Goal: Check status: Check status

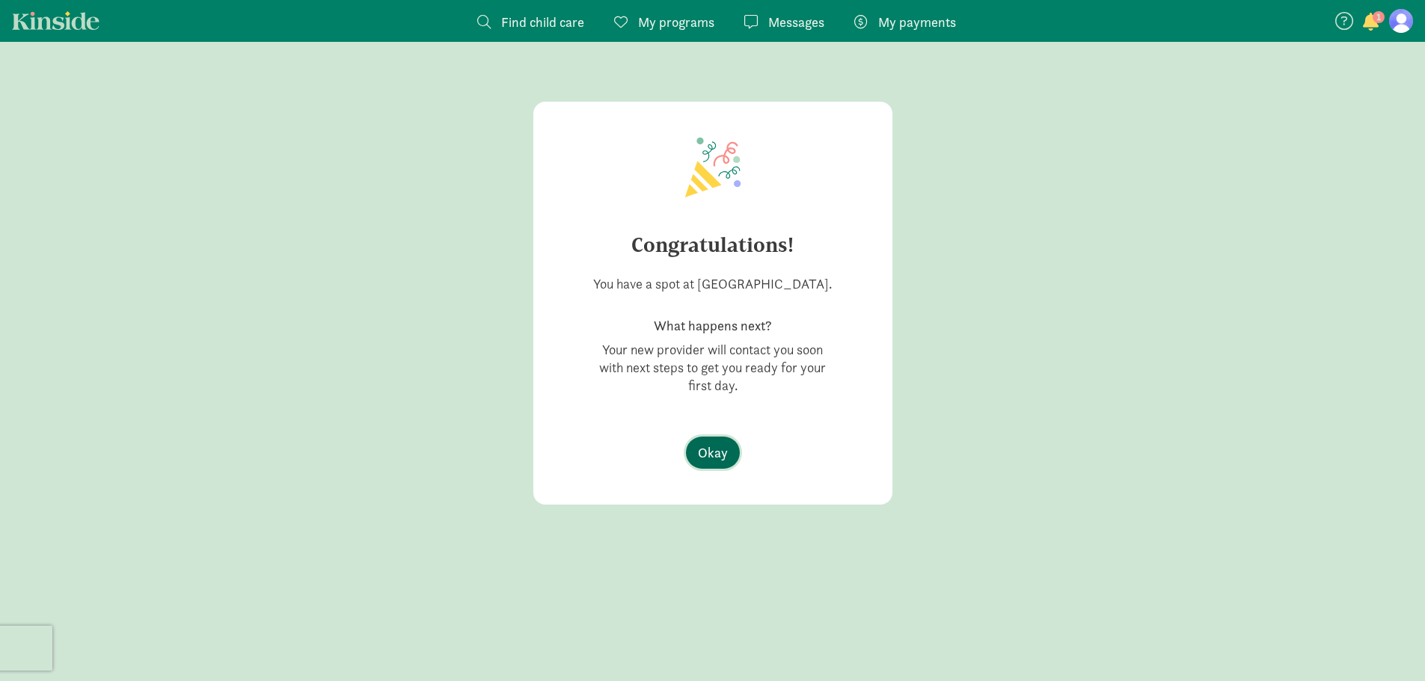
click at [724, 463] on span "Okay" at bounding box center [713, 453] width 30 height 20
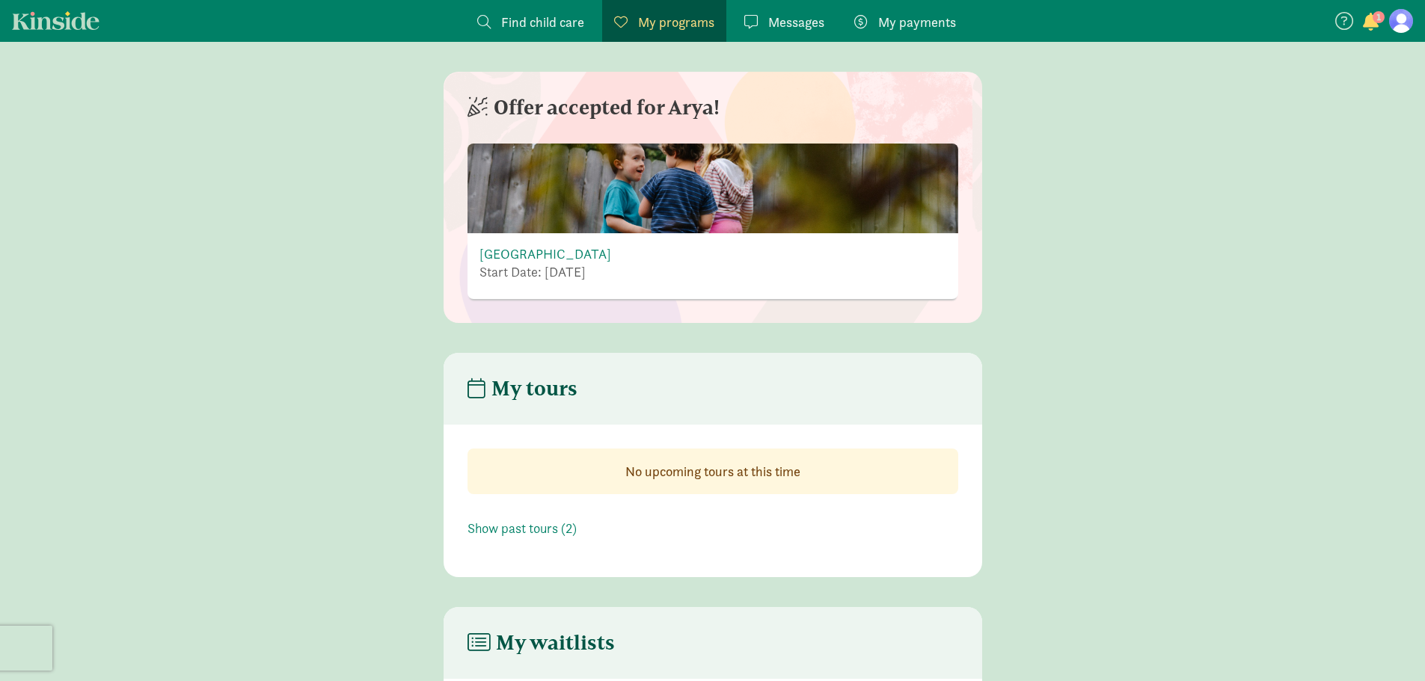
click at [817, 26] on span "Messages" at bounding box center [796, 22] width 56 height 20
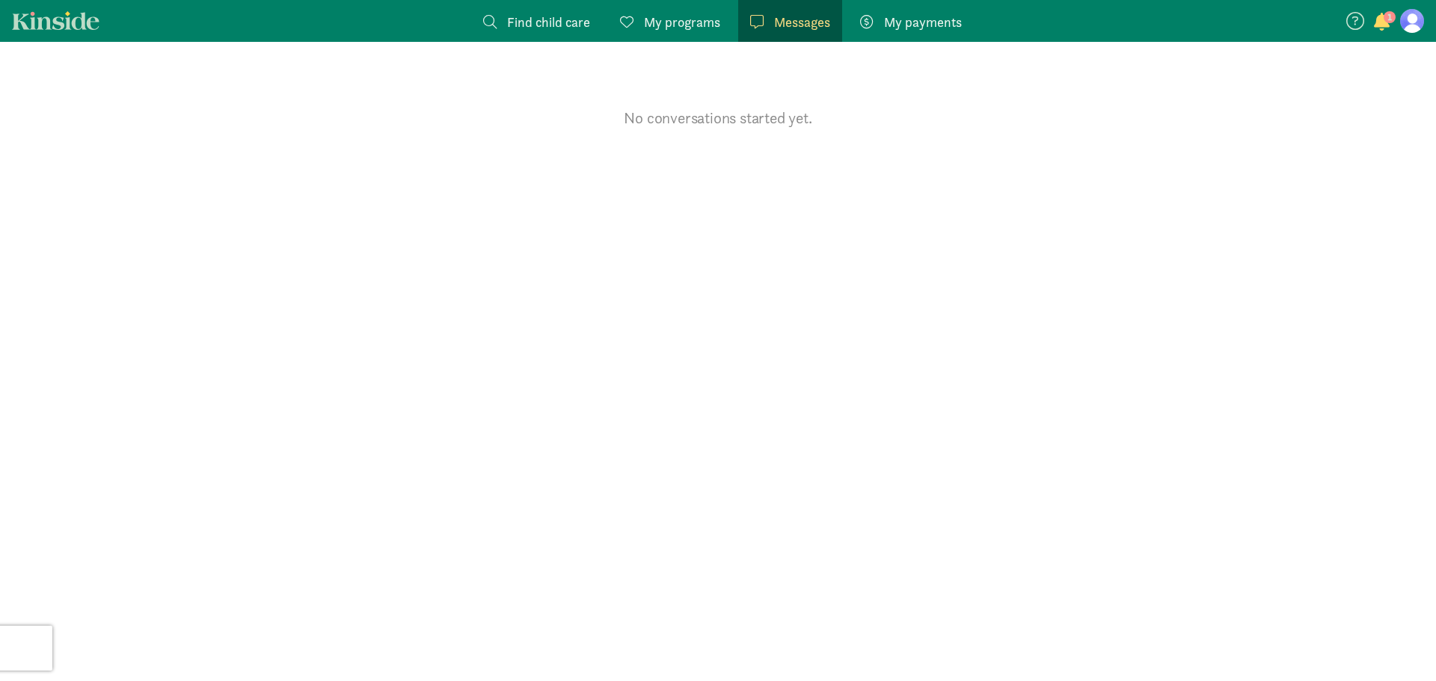
click at [543, 26] on span "Find child care" at bounding box center [548, 22] width 83 height 20
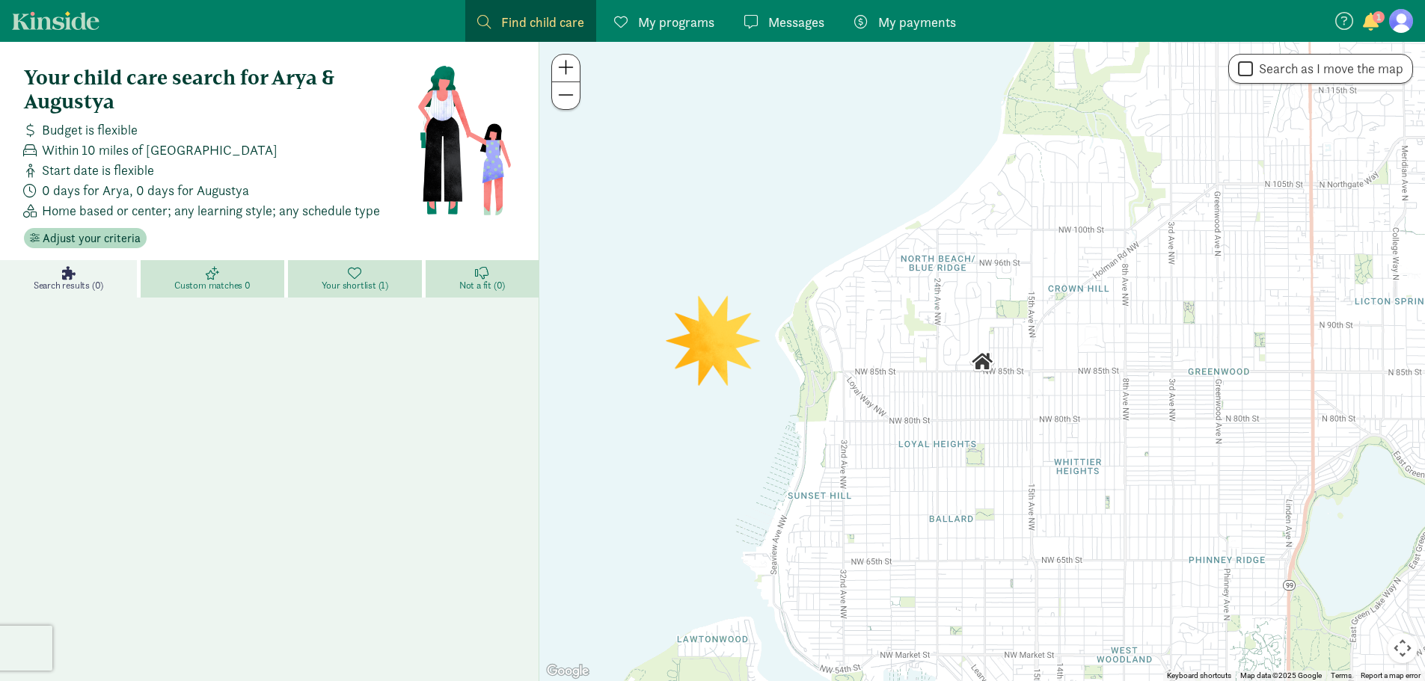
click at [82, 17] on link "Kinside" at bounding box center [56, 20] width 88 height 19
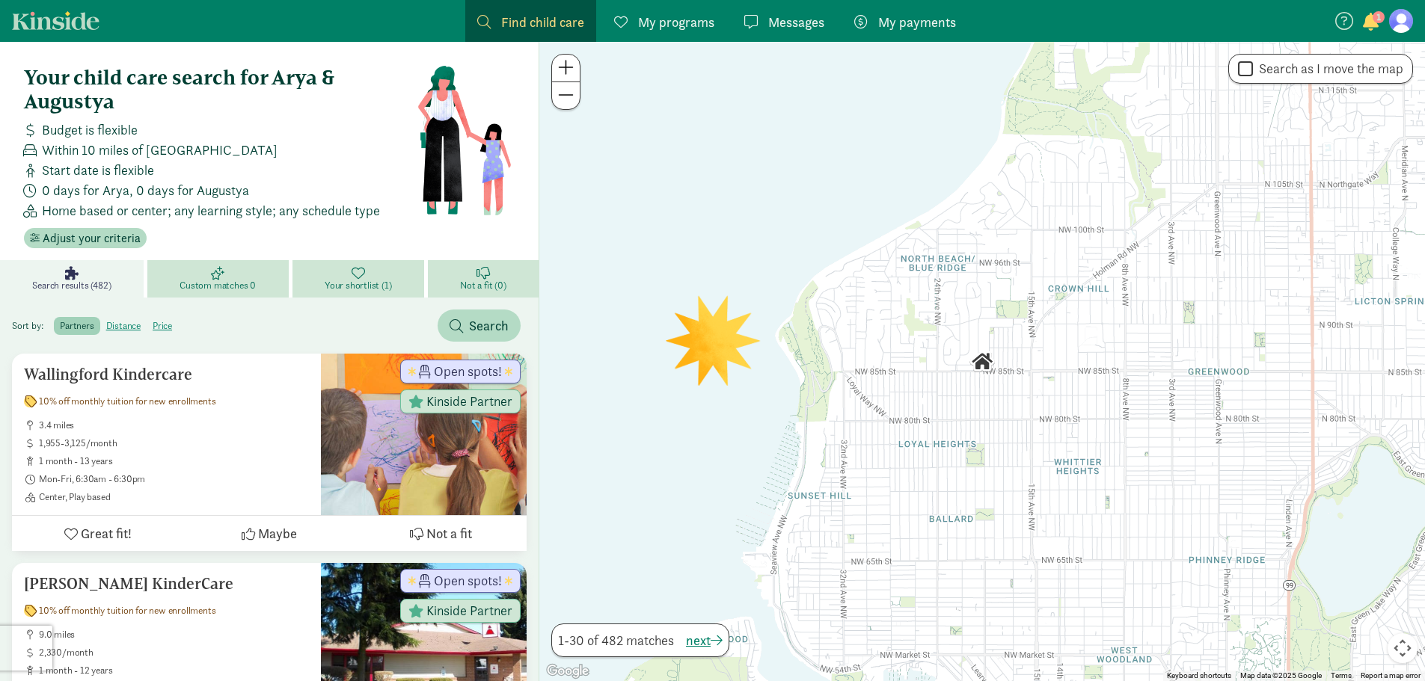
click at [1369, 16] on span "button" at bounding box center [1371, 22] width 16 height 18
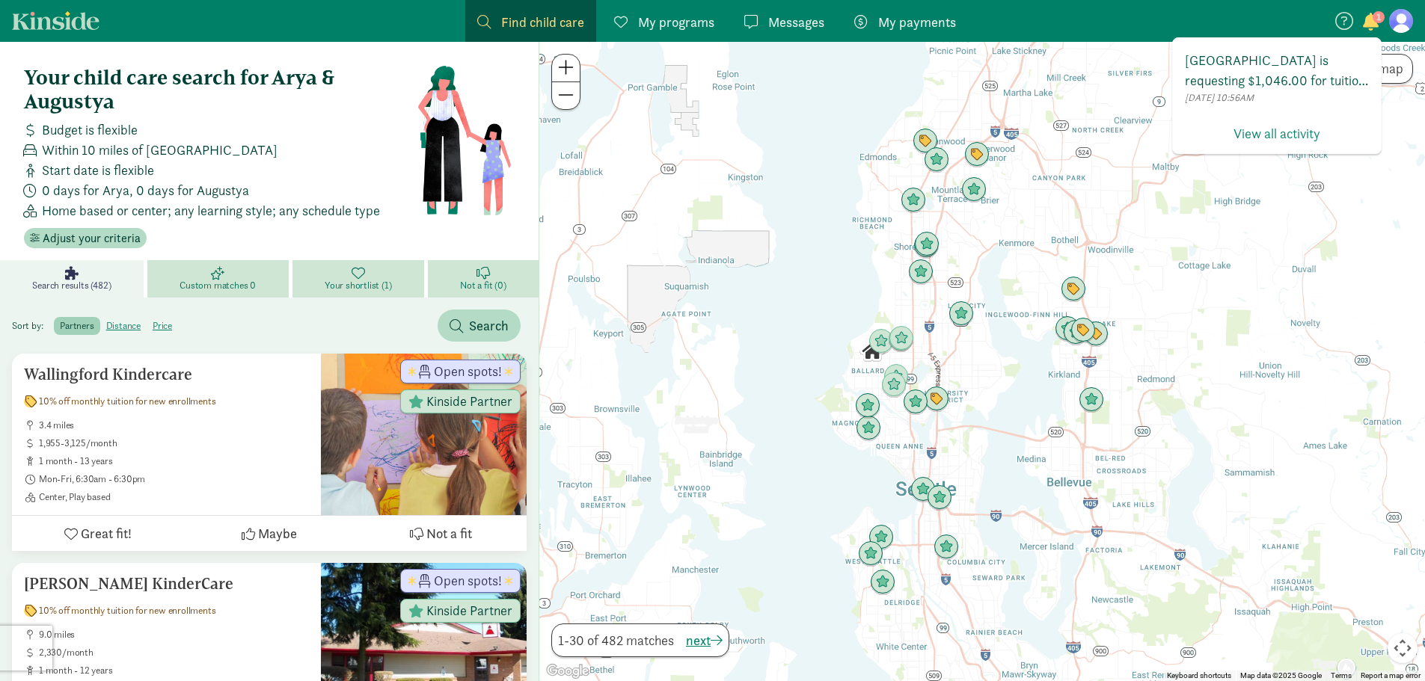
click at [1325, 64] on span "Lighthouse Montessori School is requesting $1,046.00 for tuition. Click the but…" at bounding box center [1277, 70] width 184 height 40
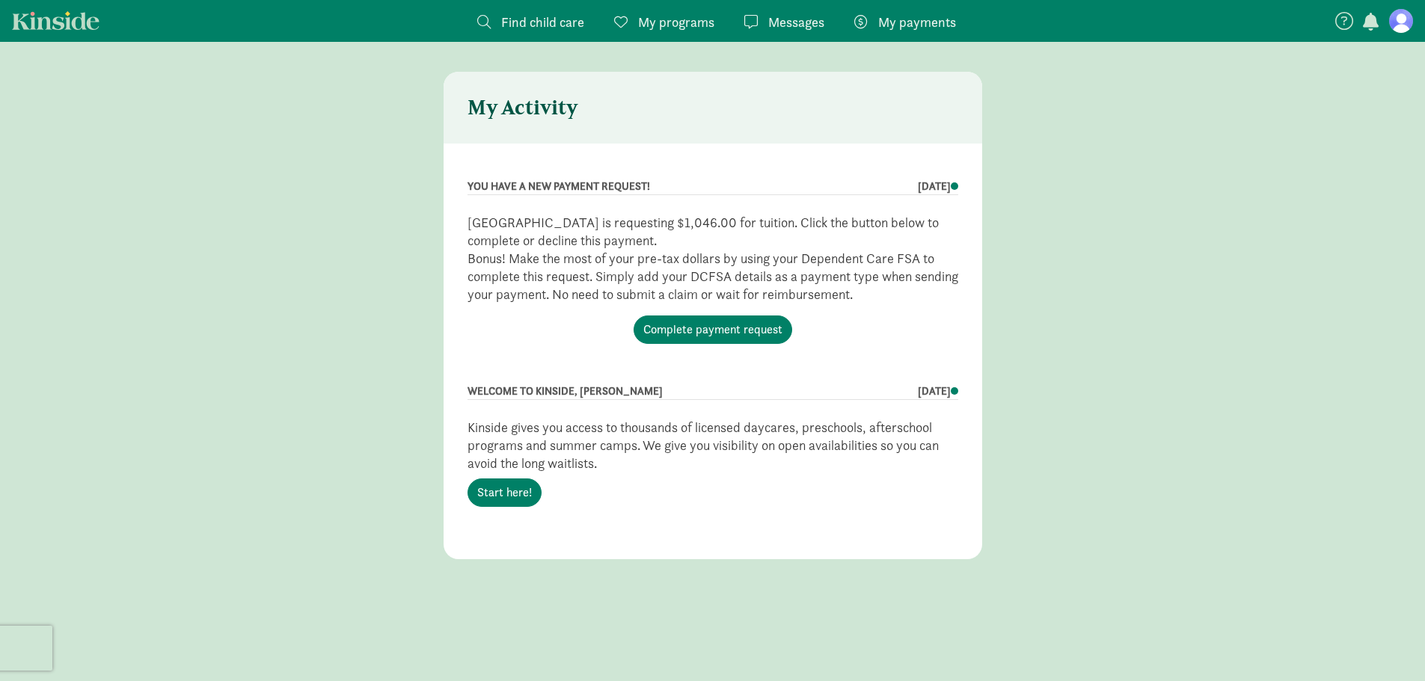
click at [1393, 16] on figure at bounding box center [1401, 21] width 24 height 24
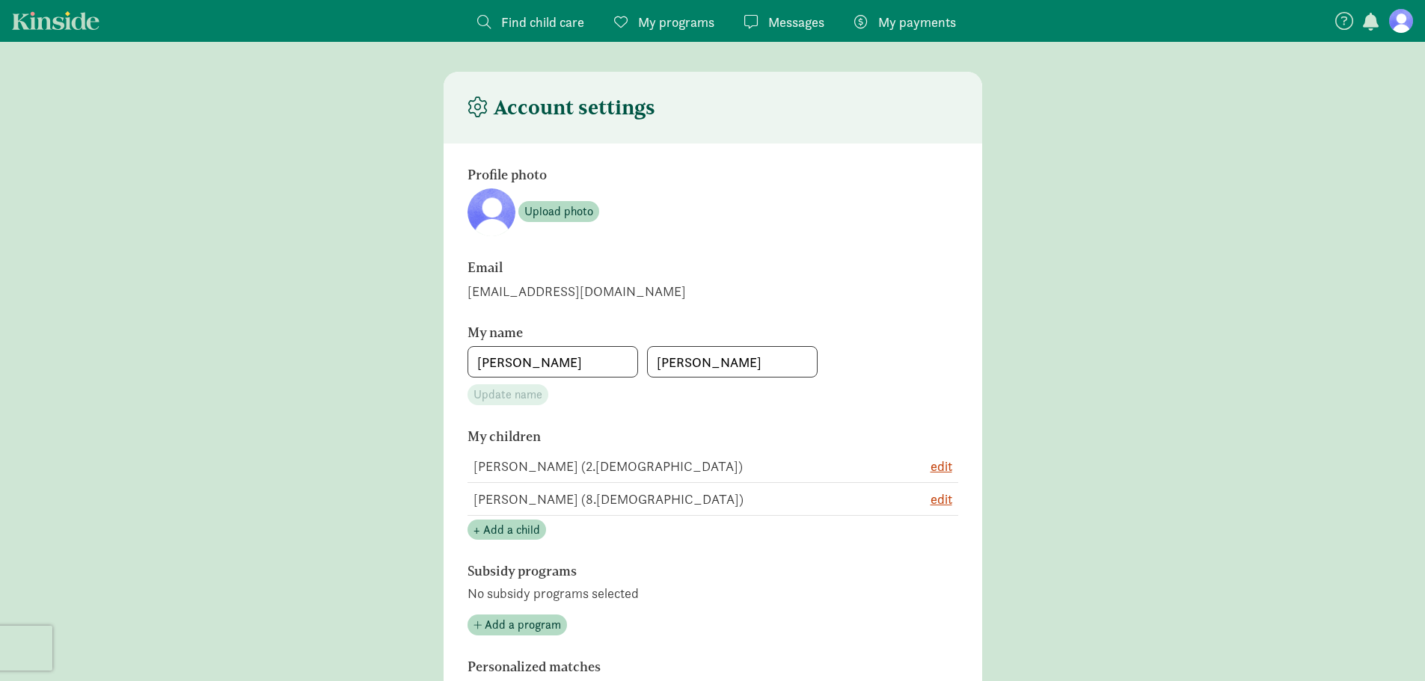
click at [1372, 26] on span "button" at bounding box center [1371, 22] width 16 height 18
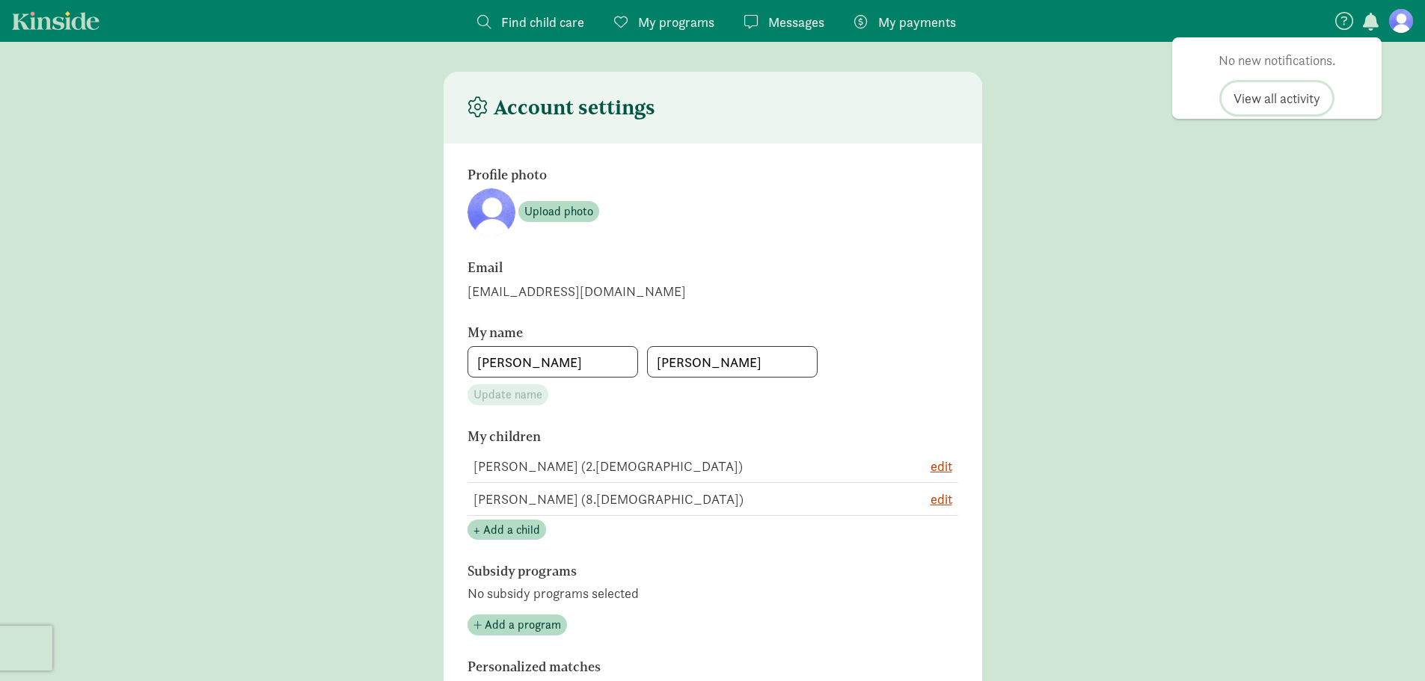
click at [1301, 98] on span "View all activity" at bounding box center [1276, 98] width 87 height 20
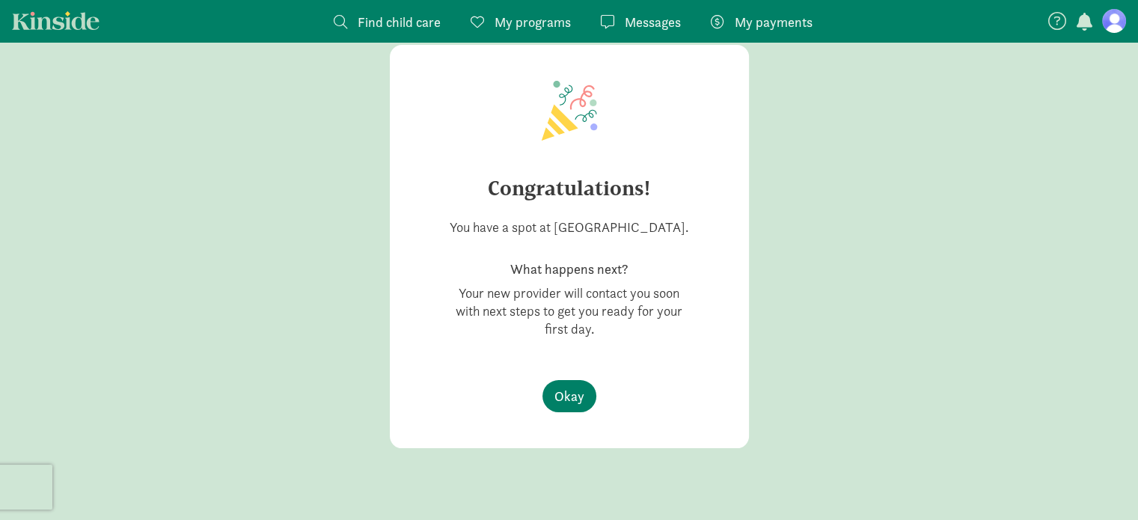
scroll to position [60, 0]
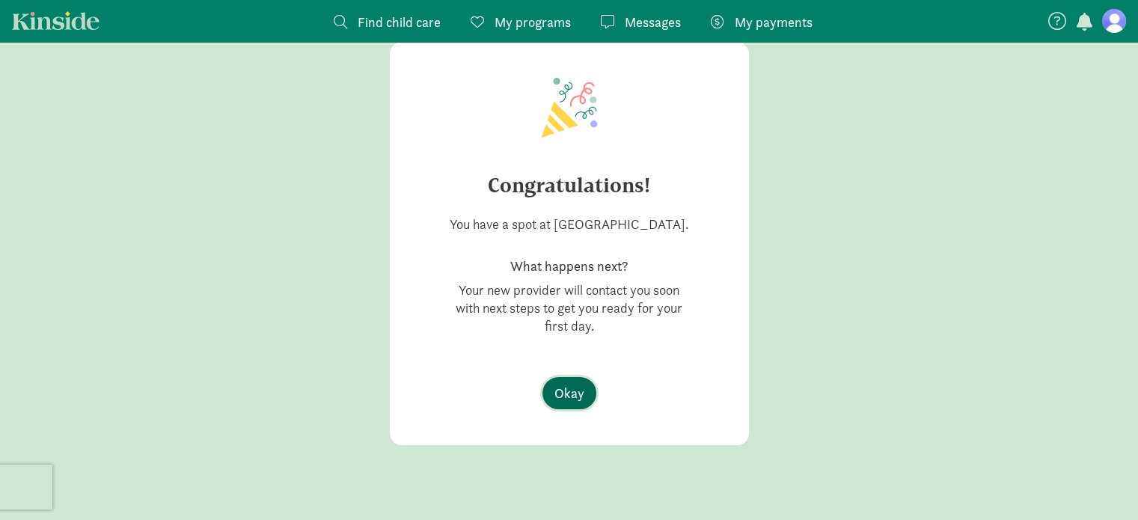
click at [572, 403] on span "Okay" at bounding box center [569, 393] width 30 height 20
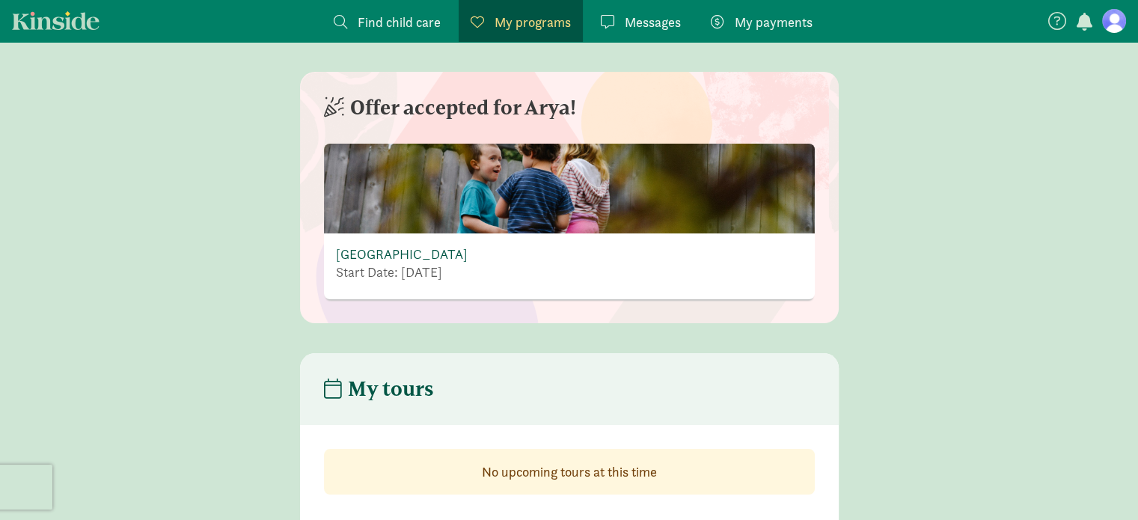
click at [423, 252] on link "Lighthouse Montessori School" at bounding box center [402, 253] width 132 height 17
